Goal: Information Seeking & Learning: Learn about a topic

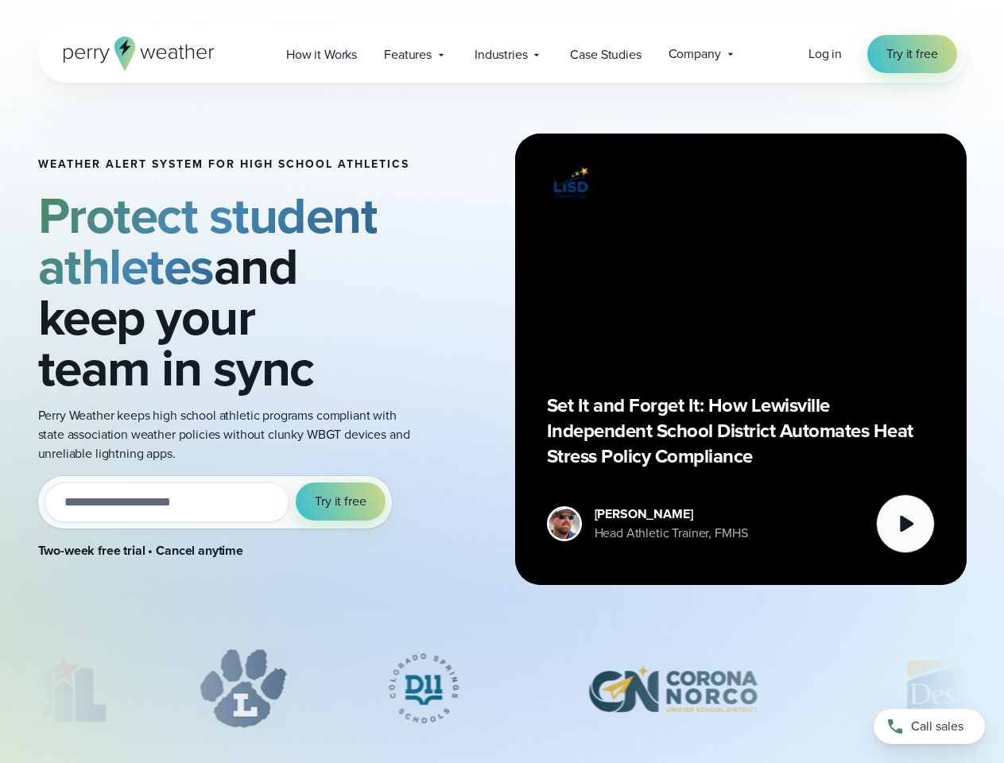
click at [501, 381] on div "Weather Alert System for High School Athletics Protect student athletes and kee…" at bounding box center [502, 359] width 928 height 553
click at [501, 54] on span "Industries" at bounding box center [500, 54] width 52 height 19
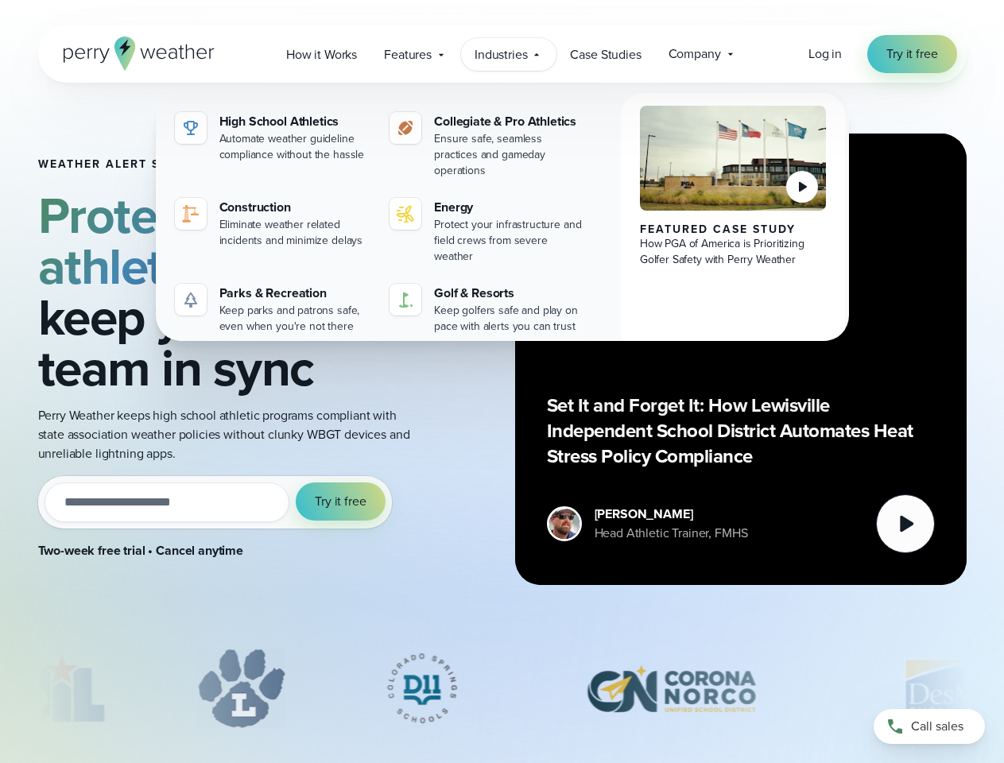
click at [215, 502] on input "email" at bounding box center [168, 502] width 246 height 40
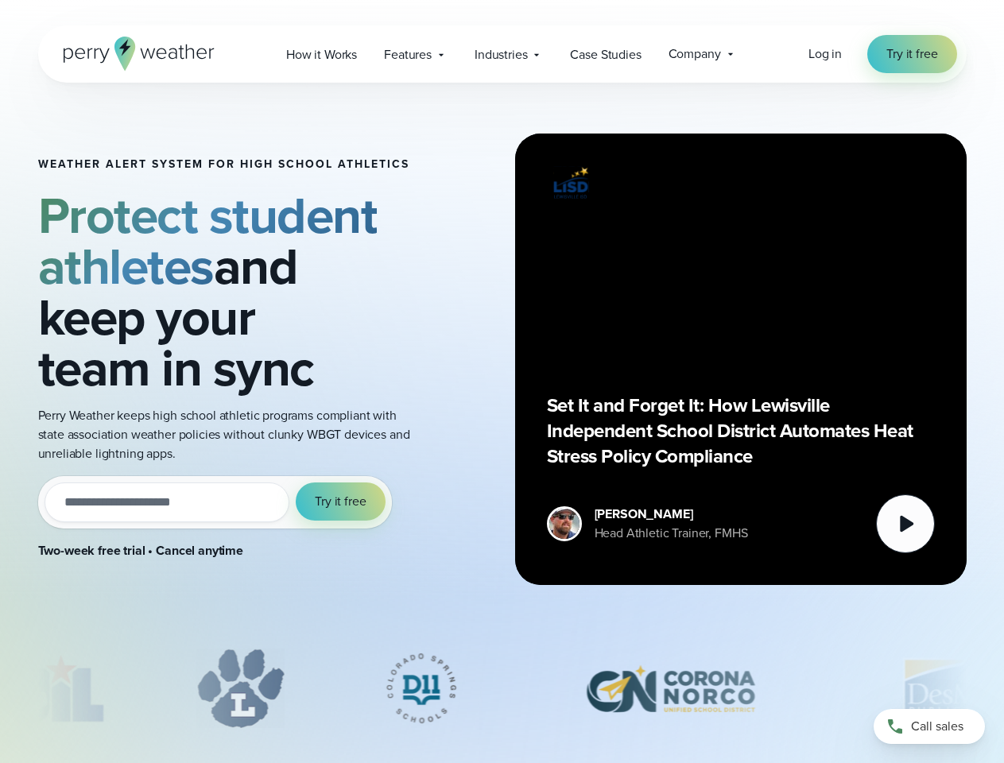
click at [341, 501] on span "Try it free" at bounding box center [340, 501] width 51 height 19
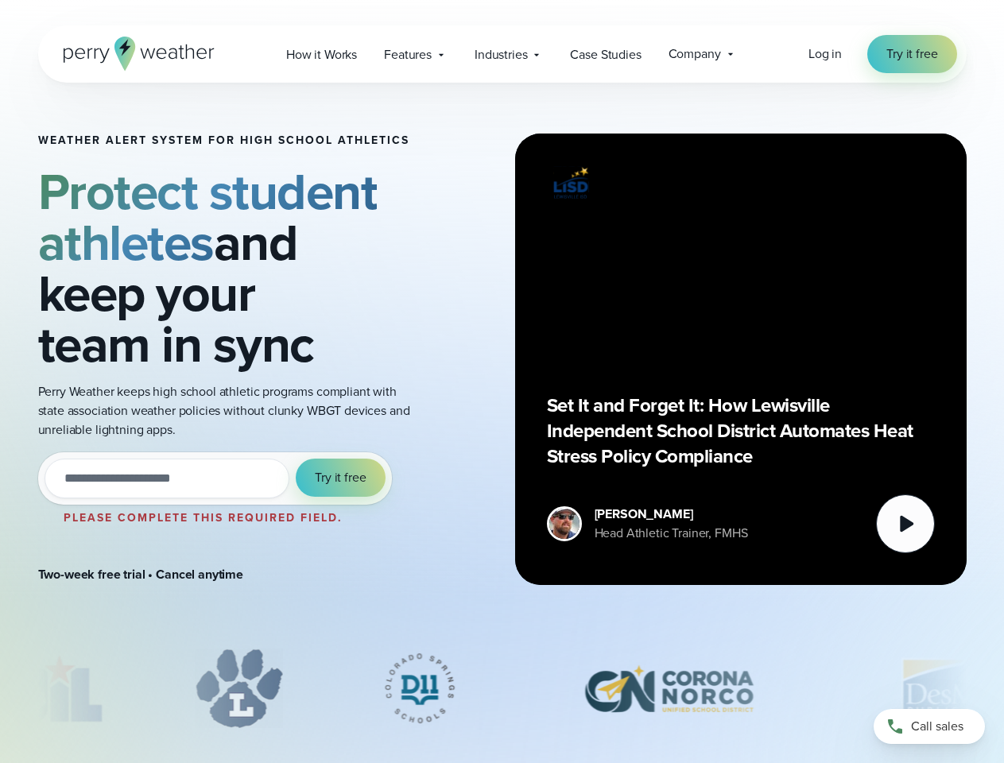
click at [741, 359] on div "Set It and Forget It: How Lewisville Independent School District Automates Heat…" at bounding box center [741, 359] width 388 height 388
click at [905, 524] on icon at bounding box center [907, 524] width 14 height 17
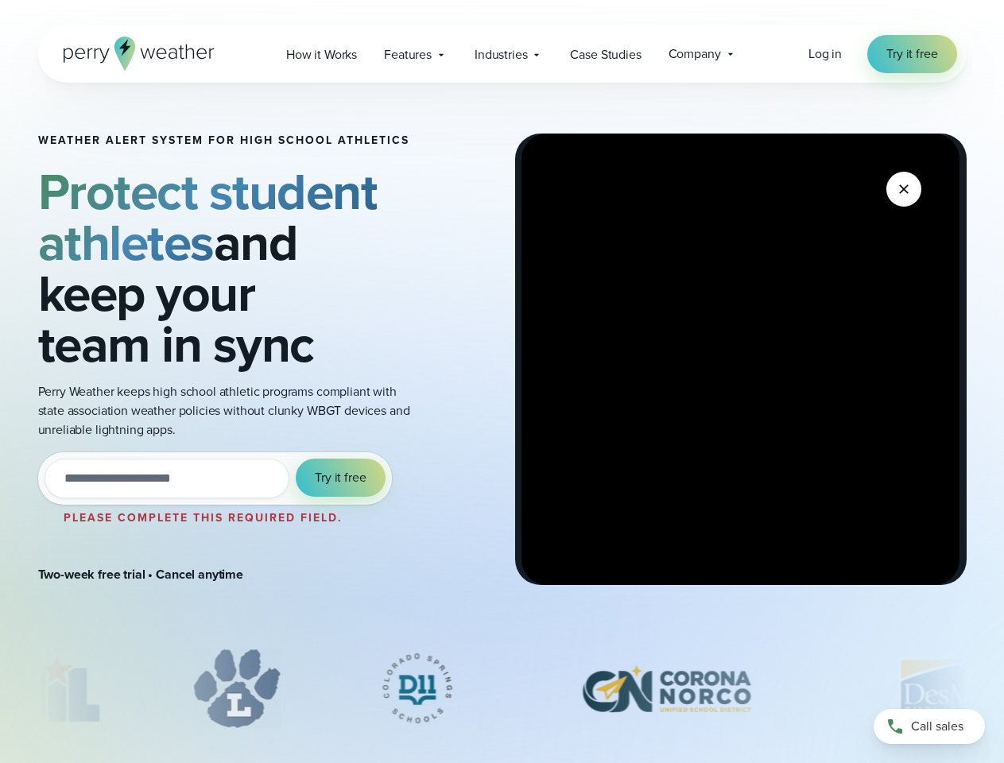
click at [502, 688] on div "slideshow" at bounding box center [502, 687] width 928 height 79
